Goal: Task Accomplishment & Management: Use online tool/utility

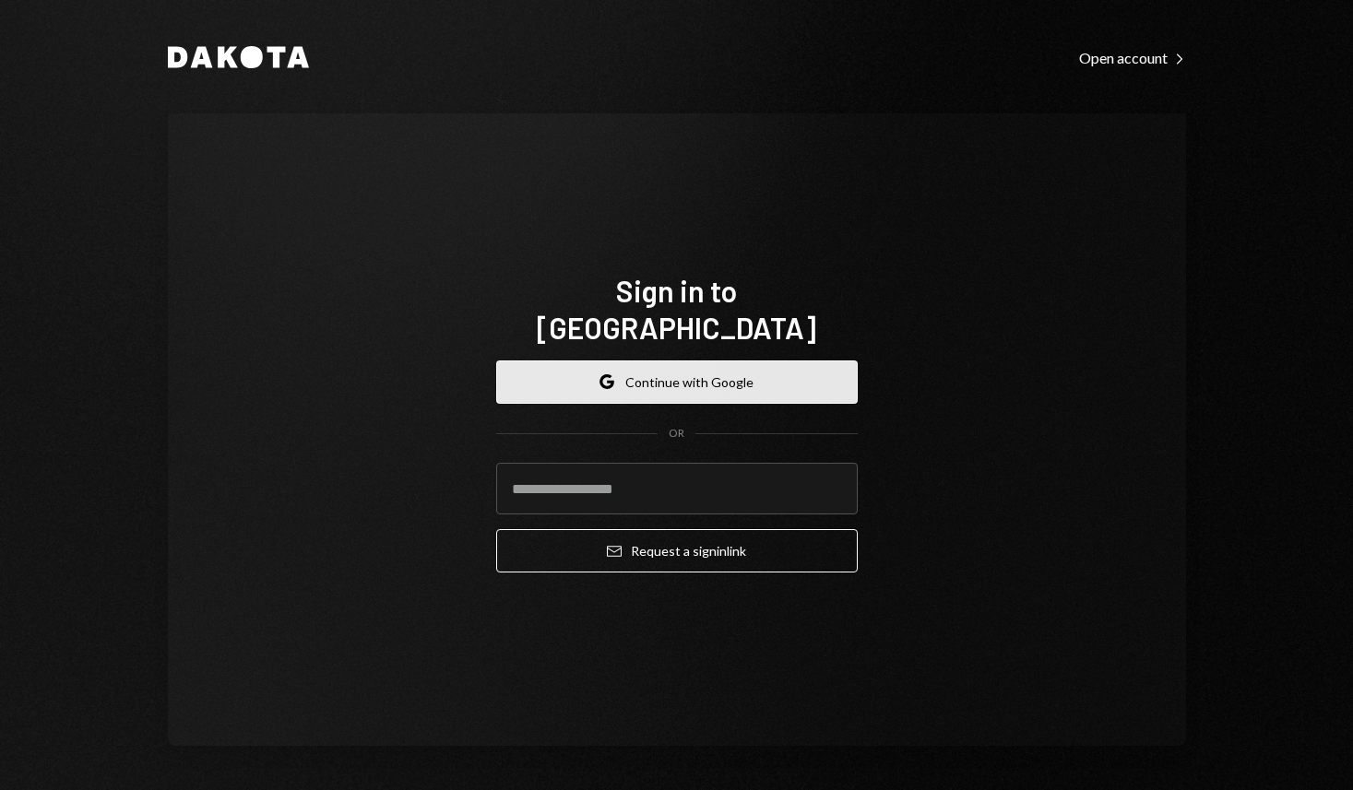
click at [668, 380] on button "Google Continue with Google" at bounding box center [677, 382] width 362 height 43
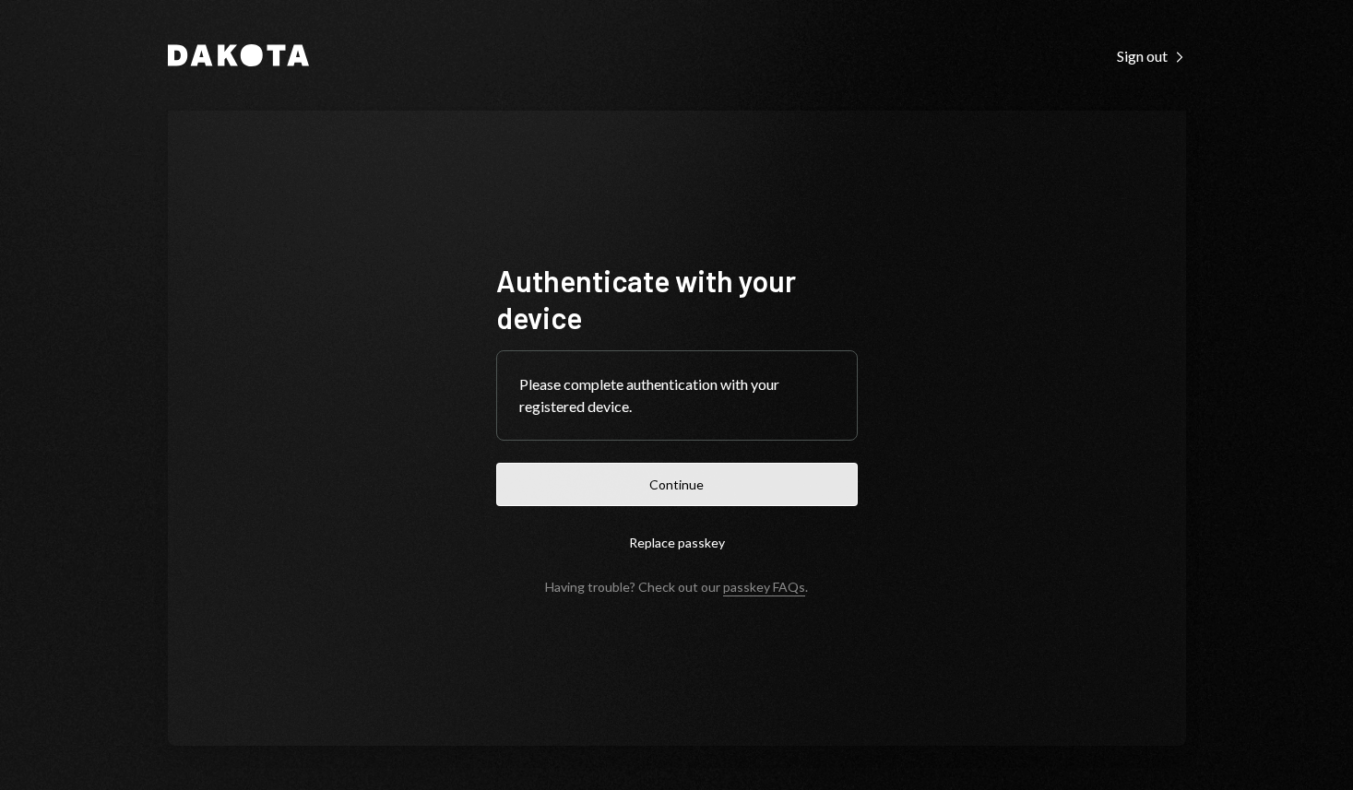
click at [639, 482] on button "Continue" at bounding box center [677, 484] width 362 height 43
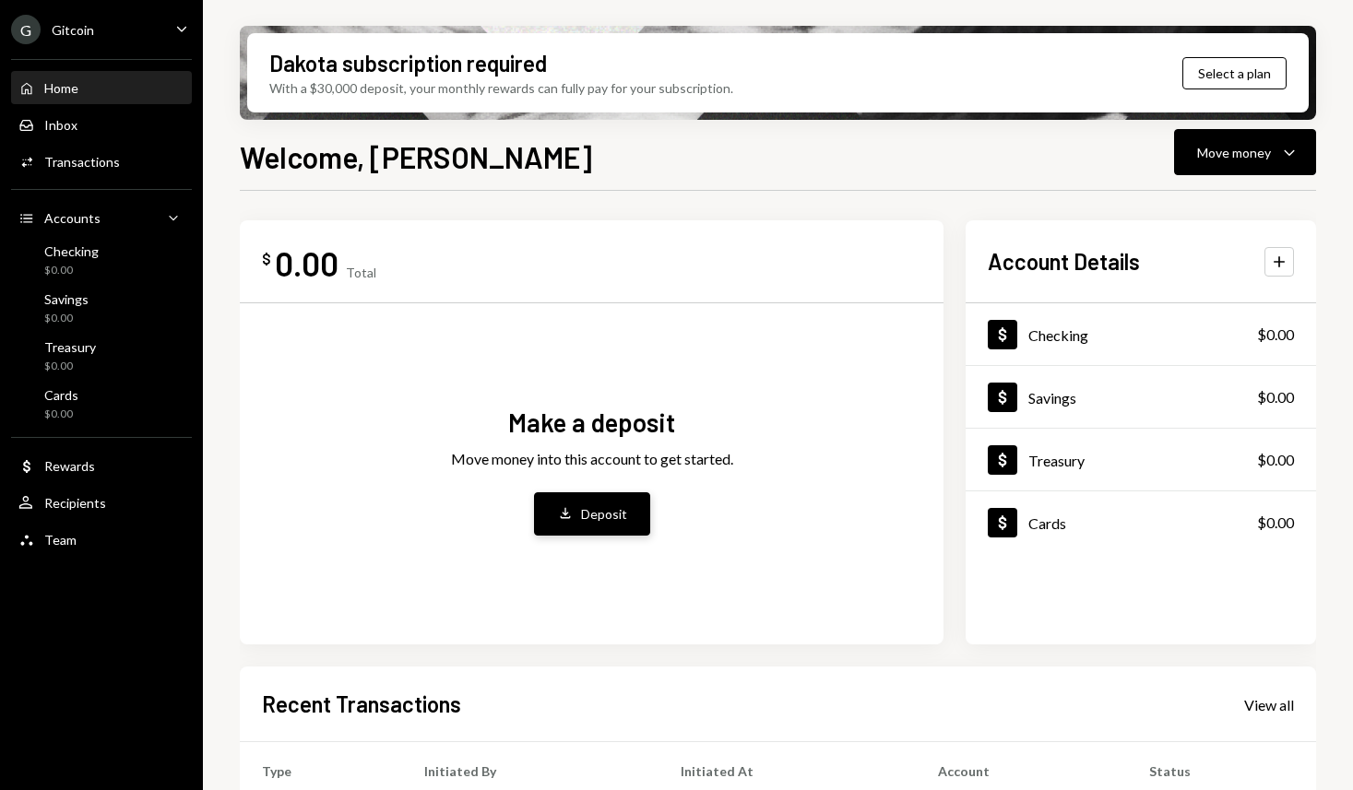
click at [596, 531] on button "Deposit Deposit" at bounding box center [592, 513] width 116 height 43
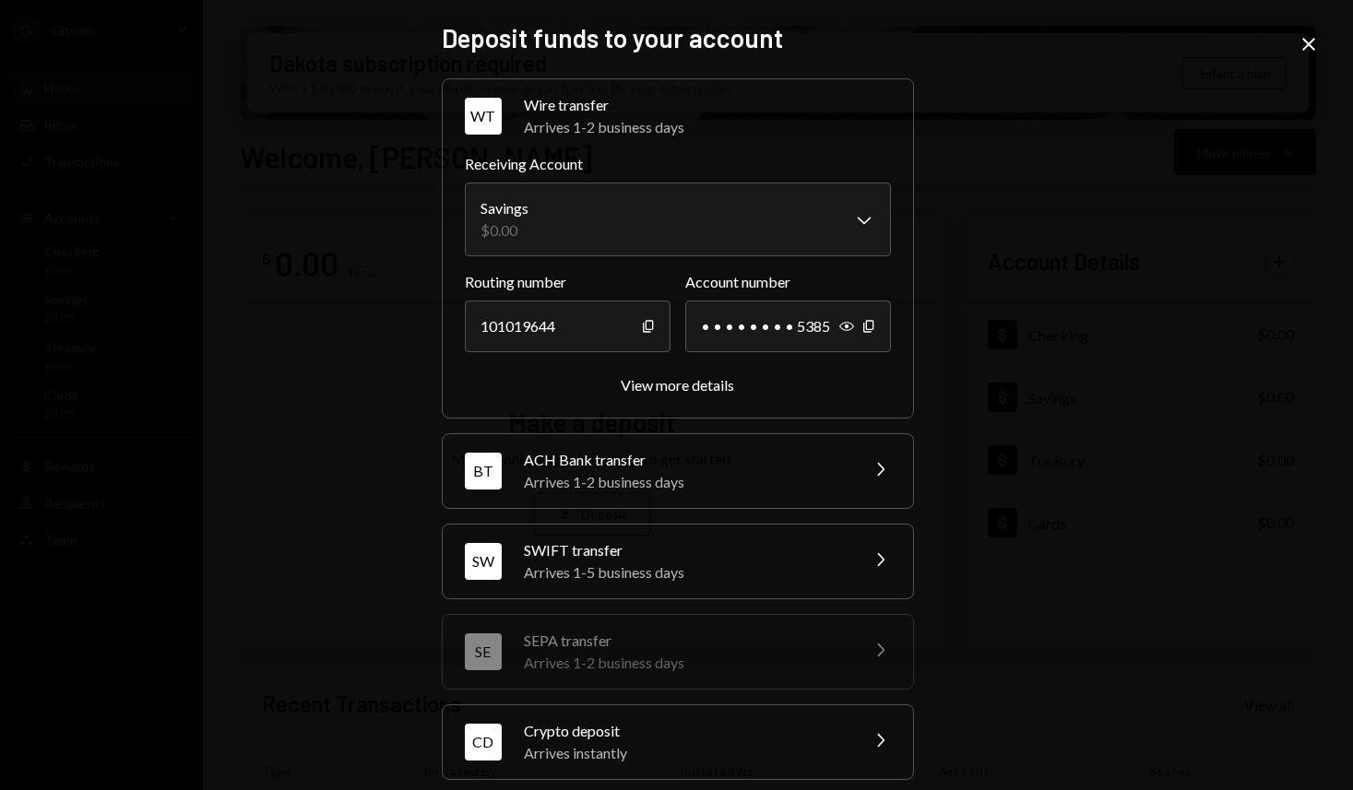
scroll to position [108, 0]
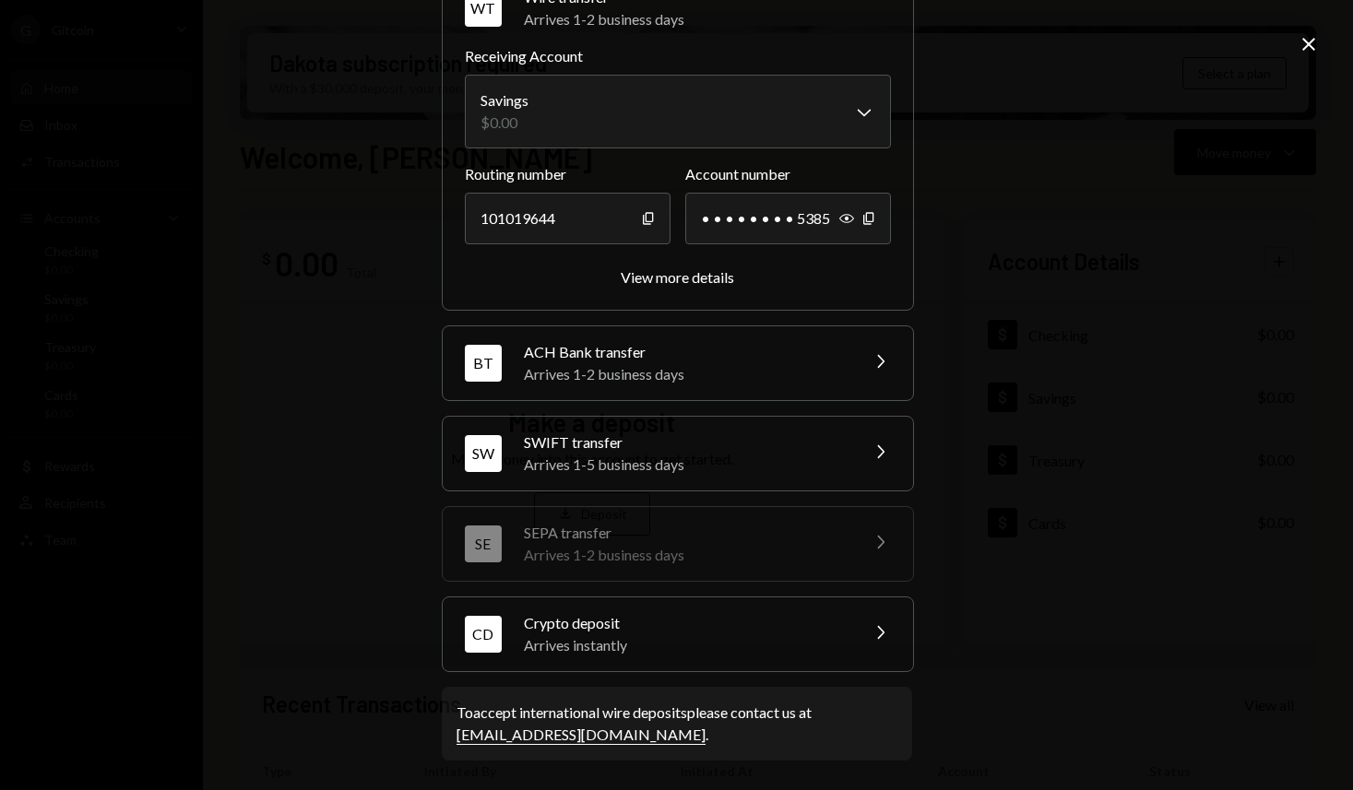
click at [658, 451] on div "SWIFT transfer" at bounding box center [685, 443] width 323 height 22
